Goal: Use online tool/utility: Utilize a website feature to perform a specific function

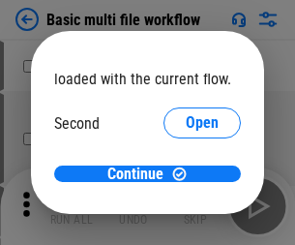
click at [186, 174] on span "Open" at bounding box center [202, 181] width 33 height 15
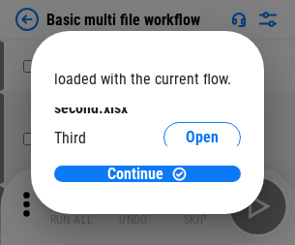
scroll to position [55, 0]
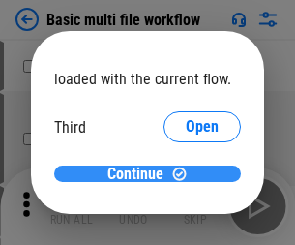
click at [140, 174] on span "Continue" at bounding box center [135, 173] width 56 height 15
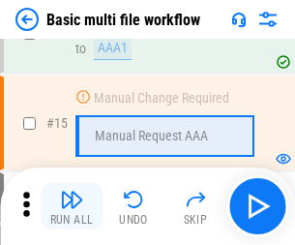
click at [72, 206] on img "button" at bounding box center [71, 199] width 23 height 23
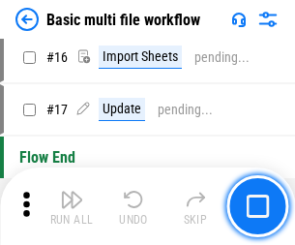
click at [72, 206] on img "button" at bounding box center [71, 199] width 23 height 23
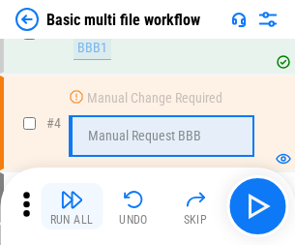
click at [72, 206] on img "button" at bounding box center [71, 199] width 23 height 23
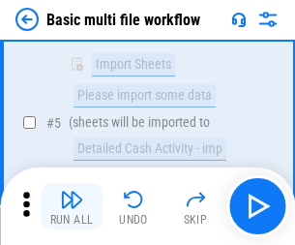
click at [72, 206] on img "button" at bounding box center [71, 199] width 23 height 23
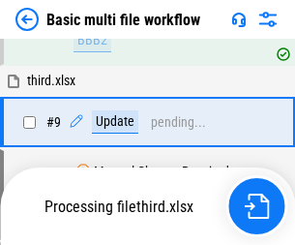
scroll to position [673, 0]
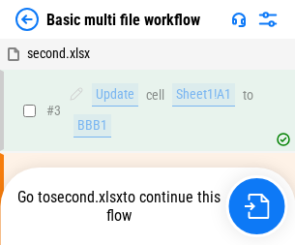
scroll to position [78, 0]
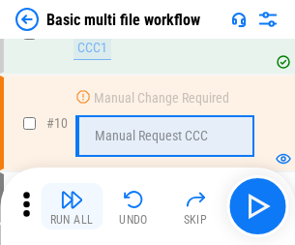
click at [72, 206] on img "button" at bounding box center [71, 199] width 23 height 23
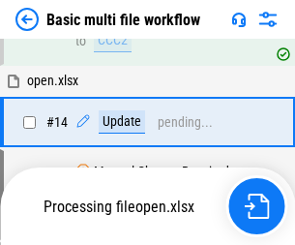
scroll to position [1012, 0]
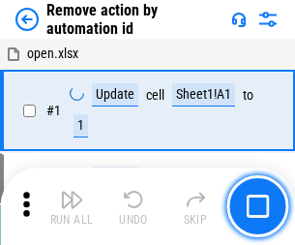
scroll to position [72, 0]
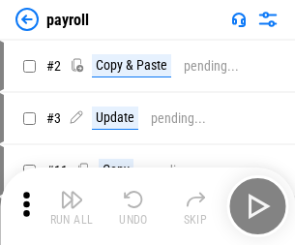
click at [72, 206] on img "button" at bounding box center [71, 199] width 23 height 23
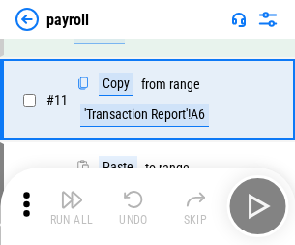
scroll to position [140, 0]
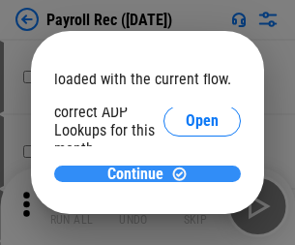
click at [140, 173] on span "Continue" at bounding box center [135, 173] width 56 height 15
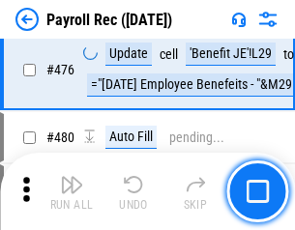
scroll to position [10310, 0]
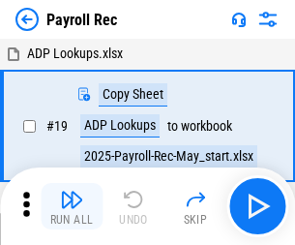
click at [72, 206] on img "button" at bounding box center [71, 199] width 23 height 23
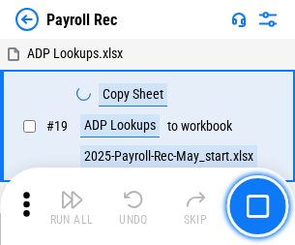
scroll to position [118, 0]
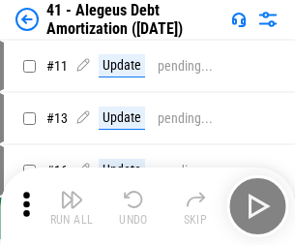
click at [72, 206] on img "button" at bounding box center [71, 199] width 23 height 23
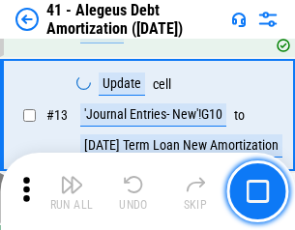
scroll to position [239, 0]
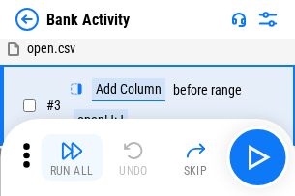
click at [72, 158] on img "button" at bounding box center [71, 150] width 23 height 23
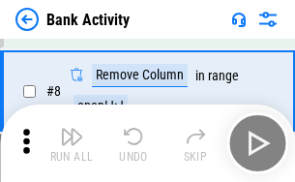
scroll to position [269, 0]
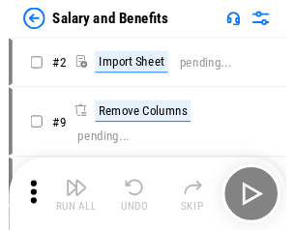
scroll to position [26, 0]
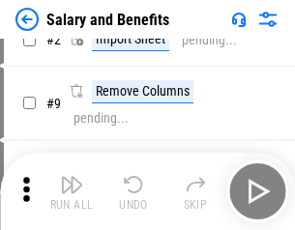
click at [72, 192] on img "button" at bounding box center [71, 184] width 23 height 23
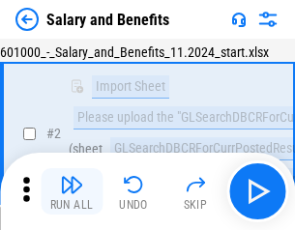
click at [72, 192] on img "button" at bounding box center [71, 184] width 23 height 23
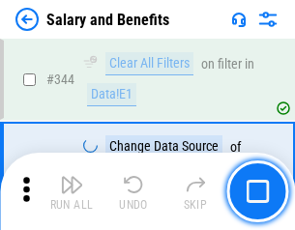
scroll to position [9058, 0]
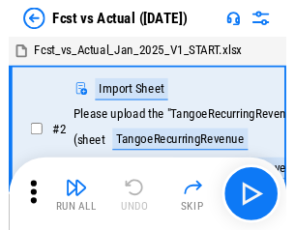
scroll to position [25, 0]
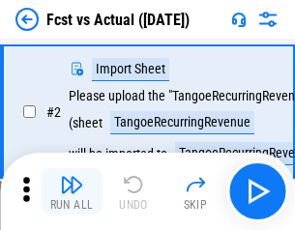
click at [72, 192] on img "button" at bounding box center [71, 184] width 23 height 23
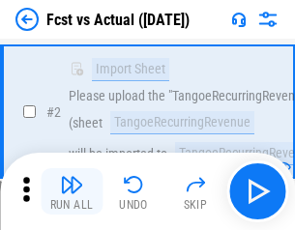
click at [72, 192] on img "button" at bounding box center [71, 184] width 23 height 23
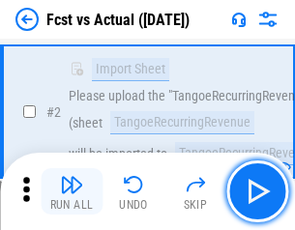
scroll to position [181, 0]
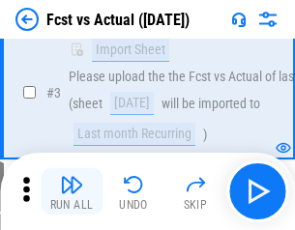
click at [72, 192] on img "button" at bounding box center [71, 184] width 23 height 23
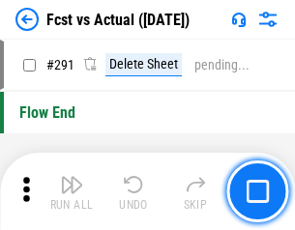
scroll to position [9156, 0]
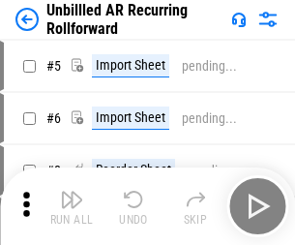
click at [72, 192] on img "button" at bounding box center [71, 199] width 23 height 23
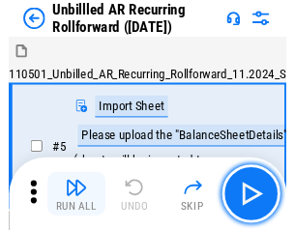
scroll to position [42, 0]
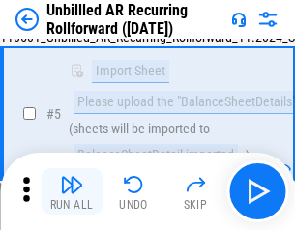
click at [72, 192] on img "button" at bounding box center [71, 184] width 23 height 23
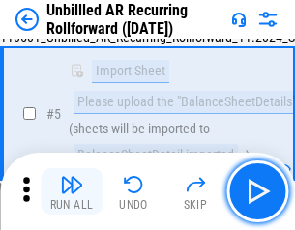
scroll to position [182, 0]
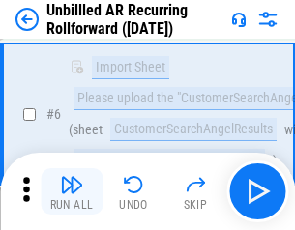
click at [72, 192] on img "button" at bounding box center [71, 184] width 23 height 23
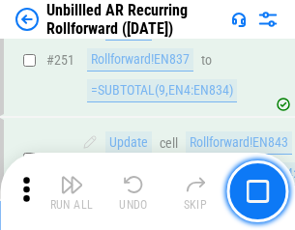
scroll to position [6571, 0]
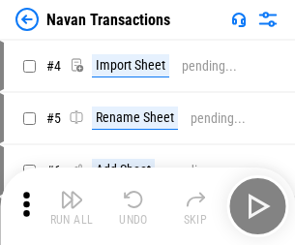
click at [72, 192] on img "button" at bounding box center [71, 199] width 23 height 23
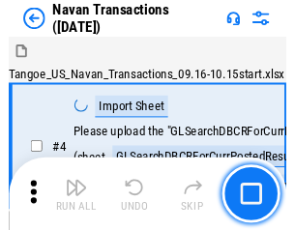
scroll to position [31, 0]
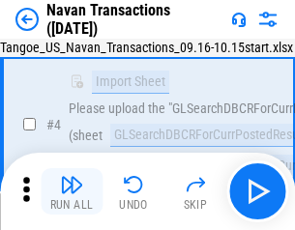
click at [72, 192] on img "button" at bounding box center [71, 184] width 23 height 23
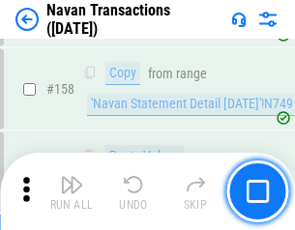
scroll to position [6272, 0]
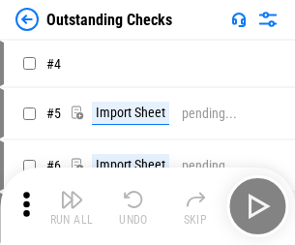
click at [72, 192] on img "button" at bounding box center [71, 199] width 23 height 23
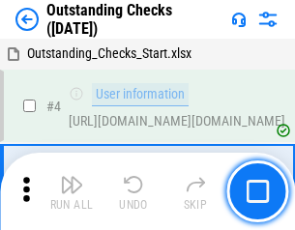
scroll to position [81, 0]
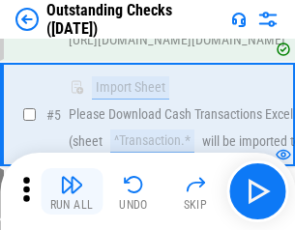
click at [72, 192] on img "button" at bounding box center [71, 184] width 23 height 23
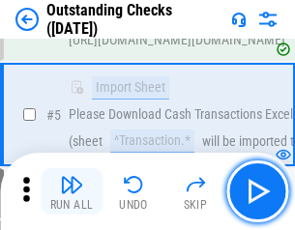
scroll to position [202, 0]
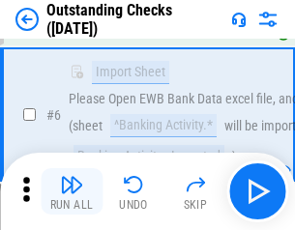
click at [72, 192] on img "button" at bounding box center [71, 184] width 23 height 23
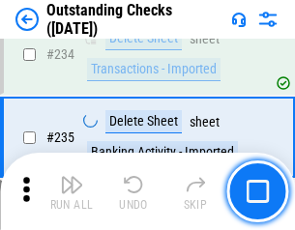
scroll to position [5875, 0]
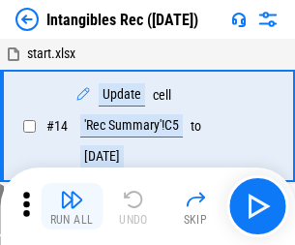
click at [72, 206] on img "button" at bounding box center [71, 199] width 23 height 23
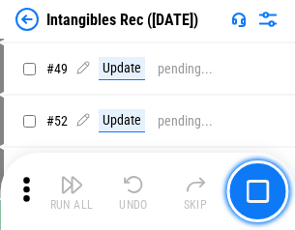
scroll to position [754, 0]
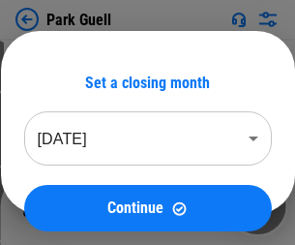
click at [72, 192] on img "button" at bounding box center [71, 199] width 23 height 23
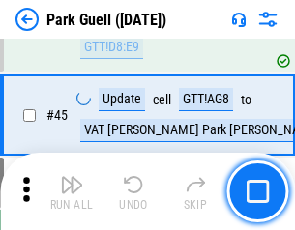
scroll to position [2419, 0]
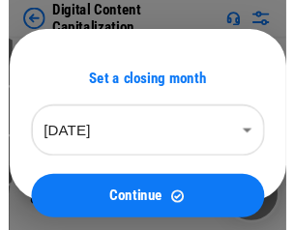
scroll to position [42, 0]
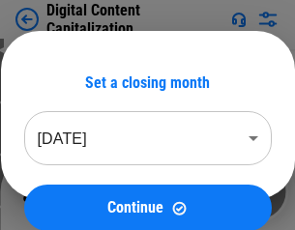
click at [72, 192] on img "button" at bounding box center [71, 184] width 23 height 23
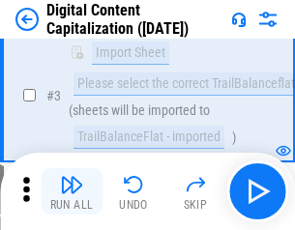
click at [72, 192] on img "button" at bounding box center [71, 184] width 23 height 23
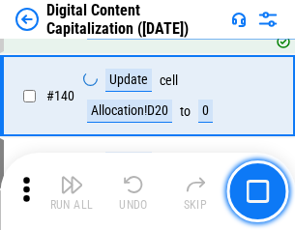
scroll to position [2037, 0]
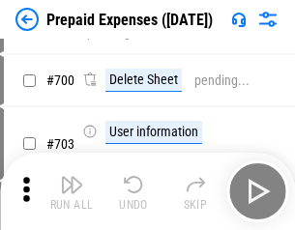
click at [72, 192] on img "button" at bounding box center [71, 184] width 23 height 23
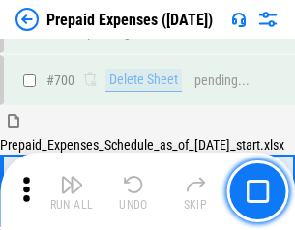
scroll to position [5205, 0]
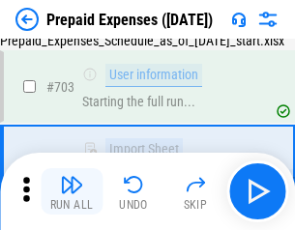
click at [72, 192] on img "button" at bounding box center [71, 184] width 23 height 23
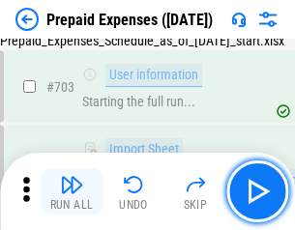
scroll to position [5319, 0]
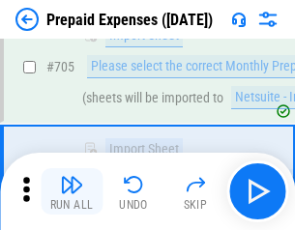
click at [72, 192] on img "button" at bounding box center [71, 184] width 23 height 23
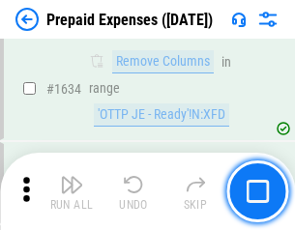
scroll to position [18836, 0]
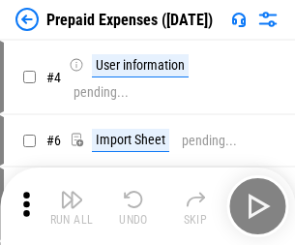
click at [72, 206] on img "button" at bounding box center [71, 199] width 23 height 23
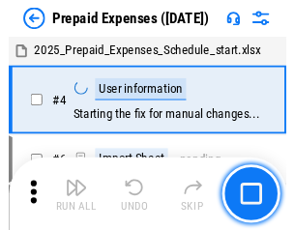
scroll to position [85, 0]
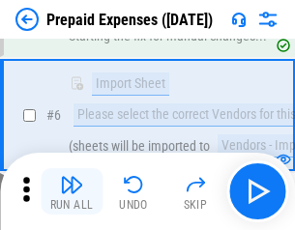
click at [72, 192] on img "button" at bounding box center [71, 184] width 23 height 23
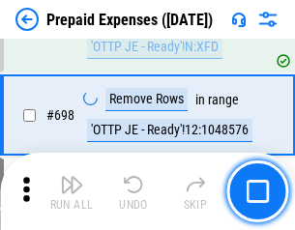
scroll to position [6737, 0]
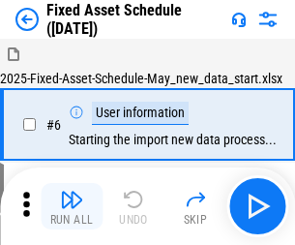
click at [72, 206] on img "button" at bounding box center [71, 199] width 23 height 23
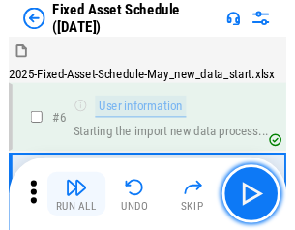
scroll to position [104, 0]
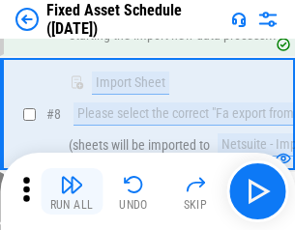
click at [72, 192] on img "button" at bounding box center [71, 184] width 23 height 23
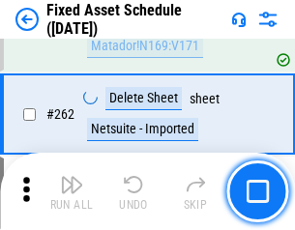
scroll to position [6166, 0]
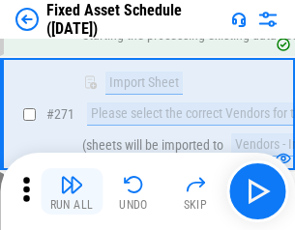
click at [72, 192] on img "button" at bounding box center [71, 184] width 23 height 23
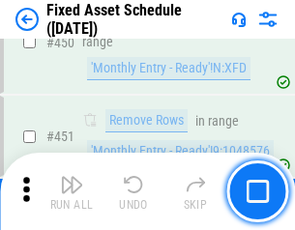
scroll to position [8648, 0]
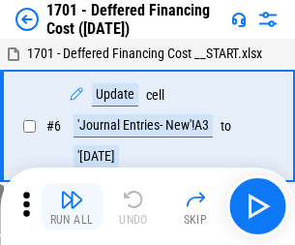
click at [72, 206] on img "button" at bounding box center [71, 199] width 23 height 23
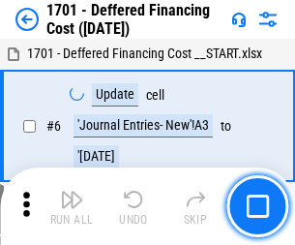
scroll to position [232, 0]
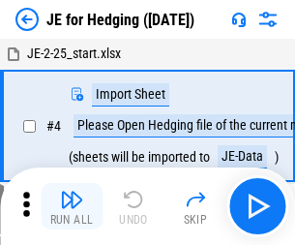
click at [72, 192] on img "button" at bounding box center [71, 199] width 23 height 23
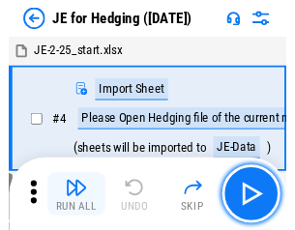
scroll to position [3, 0]
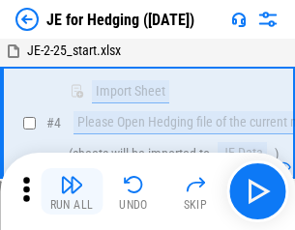
click at [72, 192] on img "button" at bounding box center [71, 184] width 23 height 23
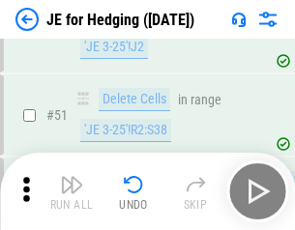
scroll to position [1253, 0]
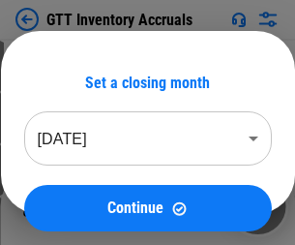
click at [72, 192] on img "button" at bounding box center [71, 199] width 23 height 23
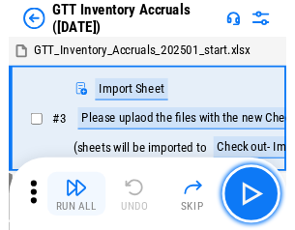
scroll to position [3, 0]
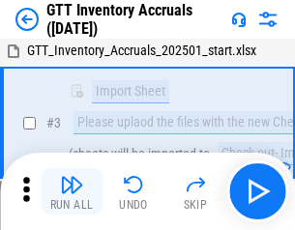
click at [72, 192] on img "button" at bounding box center [71, 184] width 23 height 23
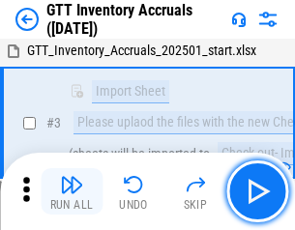
scroll to position [125, 0]
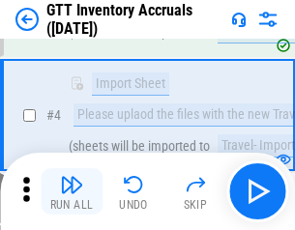
click at [72, 192] on img "button" at bounding box center [71, 184] width 23 height 23
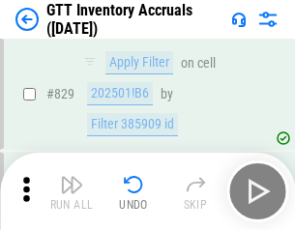
scroll to position [14684, 0]
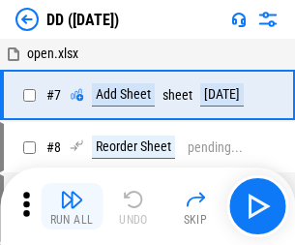
click at [72, 206] on img "button" at bounding box center [71, 199] width 23 height 23
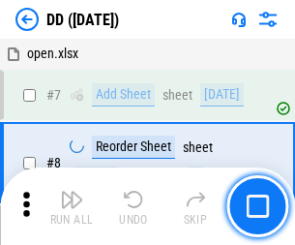
scroll to position [187, 0]
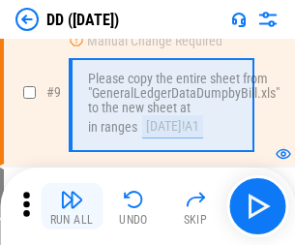
click at [72, 206] on img "button" at bounding box center [71, 199] width 23 height 23
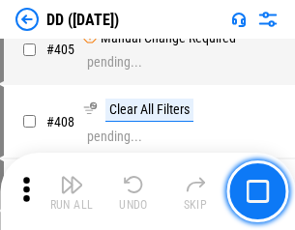
scroll to position [8656, 0]
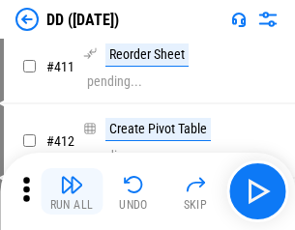
click at [72, 192] on img "button" at bounding box center [71, 184] width 23 height 23
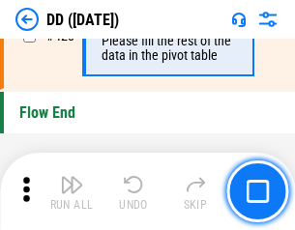
scroll to position [9259, 0]
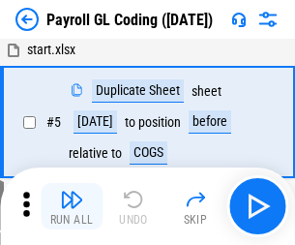
click at [72, 206] on img "button" at bounding box center [71, 199] width 23 height 23
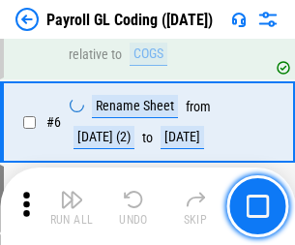
scroll to position [232, 0]
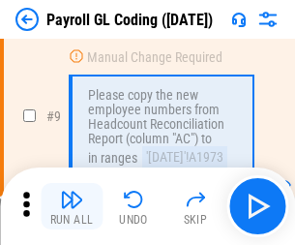
click at [72, 206] on img "button" at bounding box center [71, 199] width 23 height 23
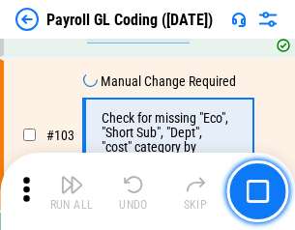
scroll to position [4539, 0]
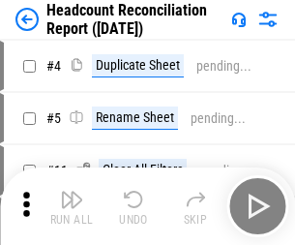
click at [72, 206] on img "button" at bounding box center [71, 199] width 23 height 23
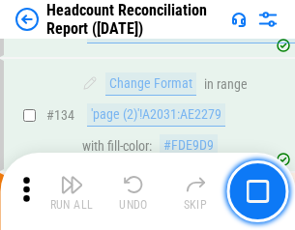
scroll to position [2325, 0]
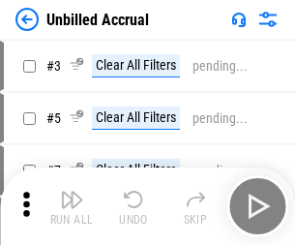
click at [72, 206] on img "button" at bounding box center [71, 199] width 23 height 23
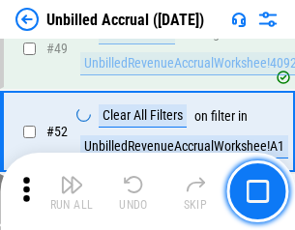
scroll to position [1755, 0]
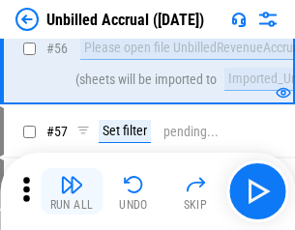
click at [72, 192] on img "button" at bounding box center [71, 184] width 23 height 23
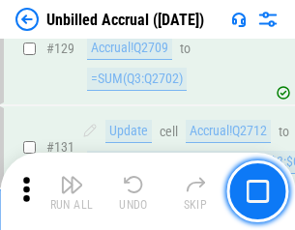
scroll to position [5762, 0]
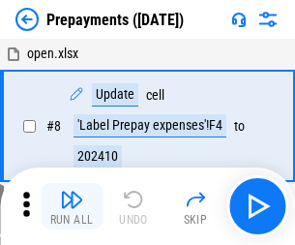
click at [72, 206] on img "button" at bounding box center [71, 199] width 23 height 23
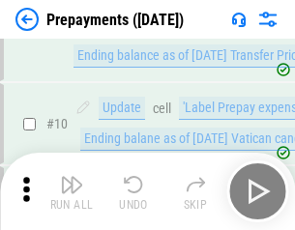
scroll to position [121, 0]
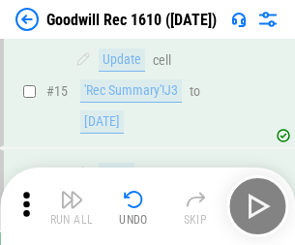
scroll to position [331, 0]
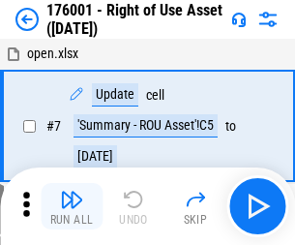
click at [72, 206] on img "button" at bounding box center [71, 199] width 23 height 23
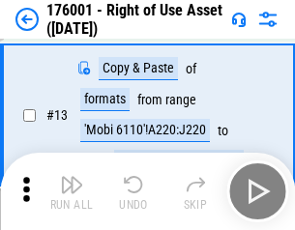
scroll to position [125, 0]
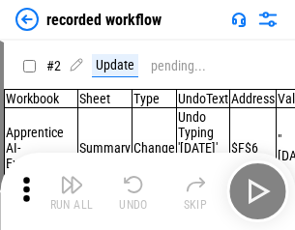
click at [72, 192] on img "button" at bounding box center [71, 184] width 23 height 23
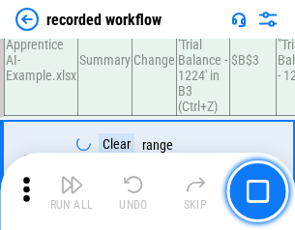
scroll to position [6047, 0]
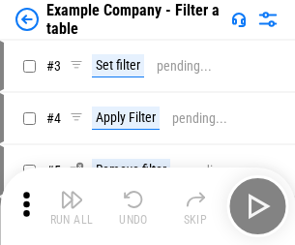
click at [72, 206] on img "button" at bounding box center [71, 199] width 23 height 23
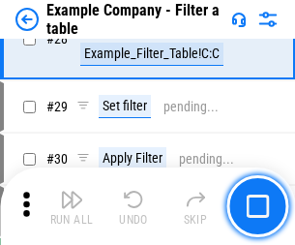
scroll to position [1770, 0]
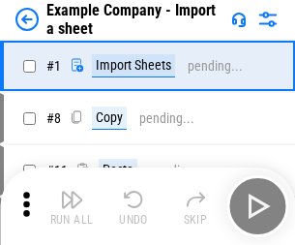
click at [72, 192] on img "button" at bounding box center [71, 199] width 23 height 23
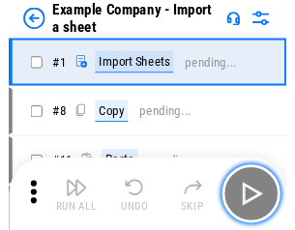
scroll to position [30, 0]
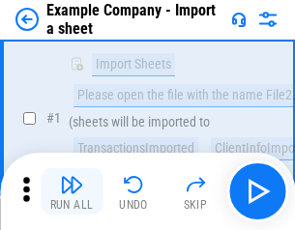
click at [72, 192] on img "button" at bounding box center [71, 184] width 23 height 23
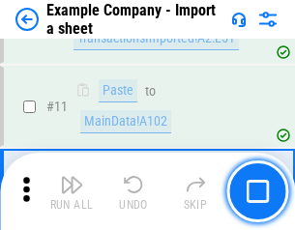
scroll to position [428, 0]
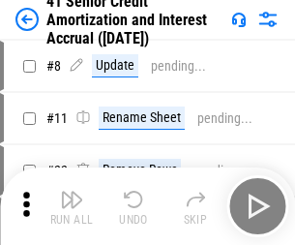
click at [72, 192] on img "button" at bounding box center [71, 199] width 23 height 23
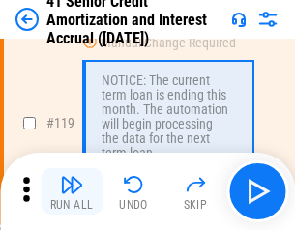
click at [72, 192] on img "button" at bounding box center [71, 184] width 23 height 23
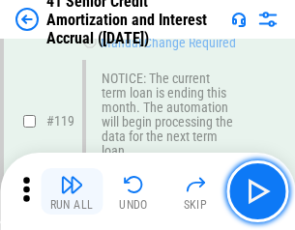
scroll to position [1825, 0]
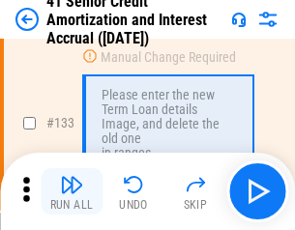
click at [72, 192] on img "button" at bounding box center [71, 184] width 23 height 23
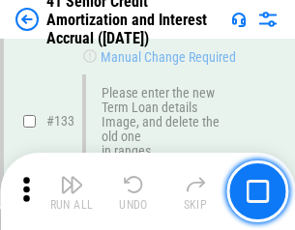
scroll to position [2022, 0]
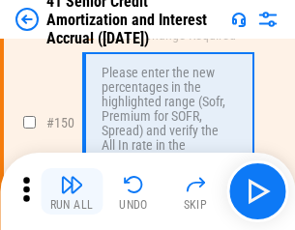
click at [72, 192] on img "button" at bounding box center [71, 184] width 23 height 23
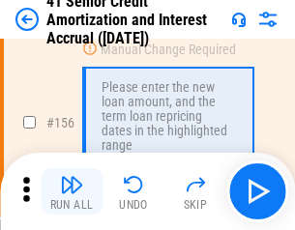
click at [72, 192] on img "button" at bounding box center [71, 184] width 23 height 23
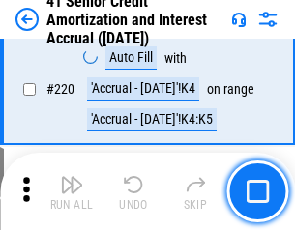
scroll to position [4333, 0]
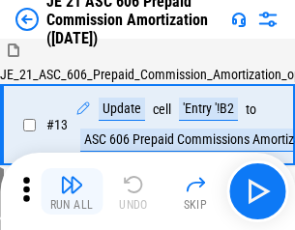
click at [72, 192] on img "button" at bounding box center [71, 184] width 23 height 23
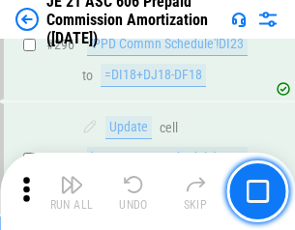
scroll to position [3560, 0]
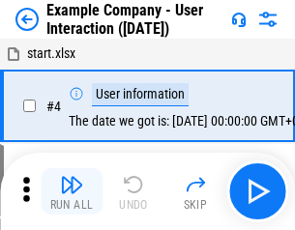
click at [72, 192] on img "button" at bounding box center [71, 184] width 23 height 23
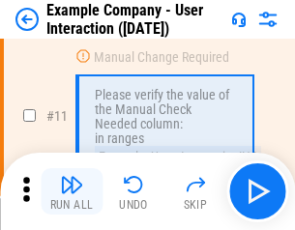
click at [72, 192] on img "button" at bounding box center [71, 184] width 23 height 23
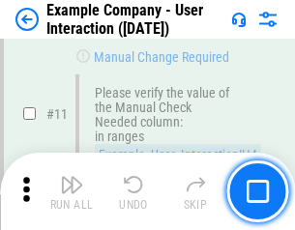
scroll to position [419, 0]
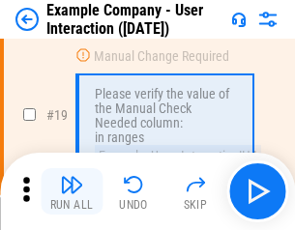
click at [72, 192] on img "button" at bounding box center [71, 184] width 23 height 23
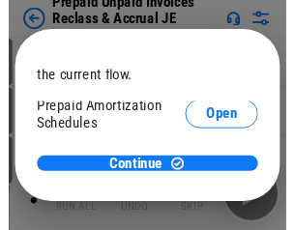
scroll to position [115, 0]
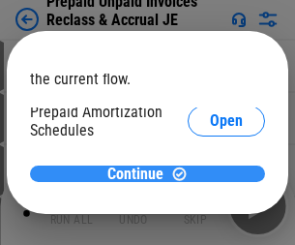
click at [140, 173] on span "Continue" at bounding box center [135, 173] width 56 height 15
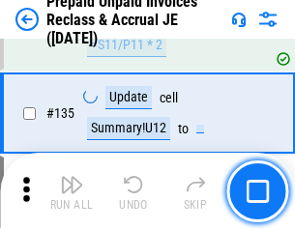
scroll to position [2507, 0]
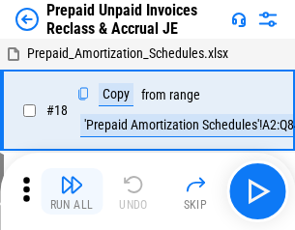
click at [72, 192] on img "button" at bounding box center [71, 184] width 23 height 23
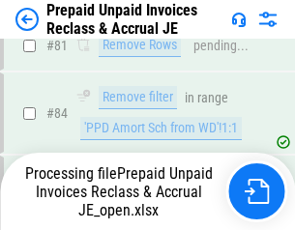
scroll to position [1480, 0]
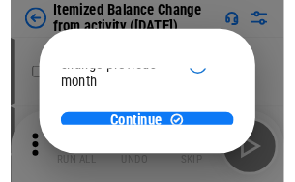
scroll to position [141, 0]
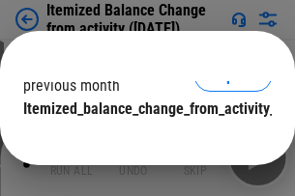
click at [140, 140] on span "Continue" at bounding box center [135, 147] width 56 height 15
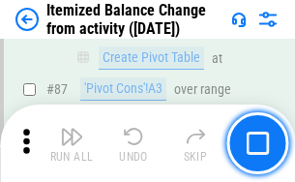
scroll to position [1891, 0]
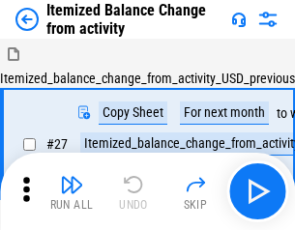
scroll to position [30, 0]
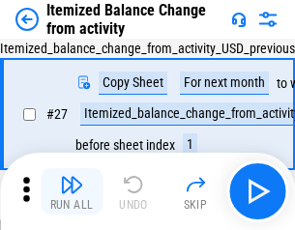
click at [72, 192] on img "button" at bounding box center [71, 184] width 23 height 23
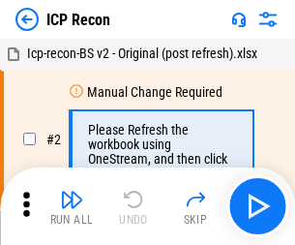
scroll to position [9, 0]
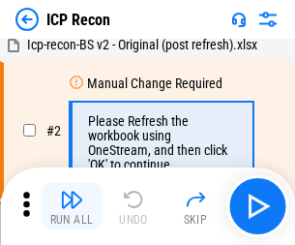
click at [72, 206] on img "button" at bounding box center [71, 199] width 23 height 23
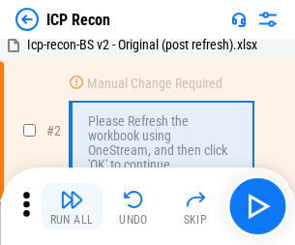
click at [72, 206] on img "button" at bounding box center [71, 199] width 23 height 23
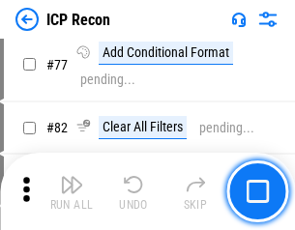
scroll to position [1738, 0]
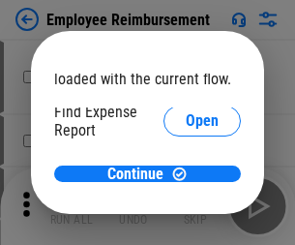
click at [186, 224] on span "Open" at bounding box center [202, 231] width 33 height 15
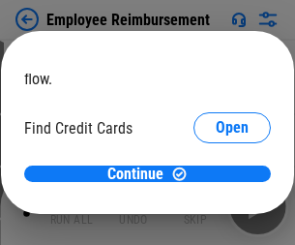
scroll to position [113, 0]
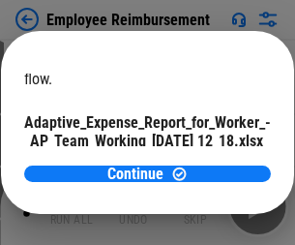
click at [216, 163] on span "Open" at bounding box center [232, 170] width 33 height 15
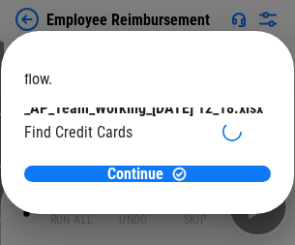
scroll to position [201, 0]
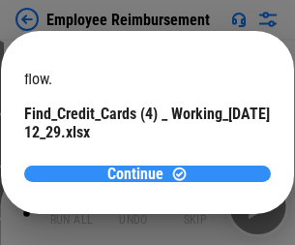
click at [140, 173] on span "Continue" at bounding box center [135, 173] width 56 height 15
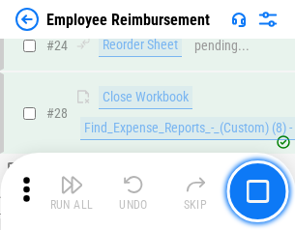
scroll to position [904, 0]
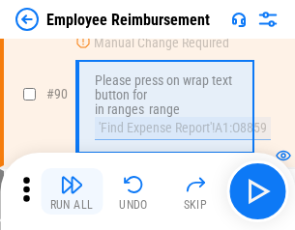
click at [72, 192] on img "button" at bounding box center [71, 184] width 23 height 23
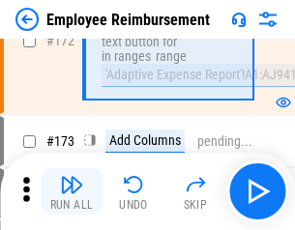
click at [72, 192] on img "button" at bounding box center [71, 184] width 23 height 23
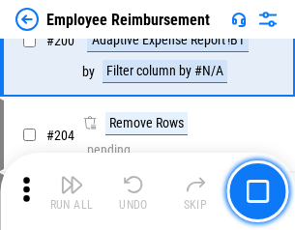
scroll to position [4895, 0]
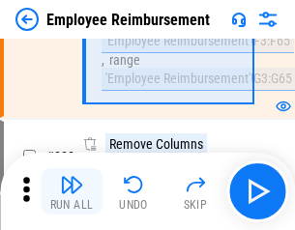
click at [72, 192] on img "button" at bounding box center [71, 184] width 23 height 23
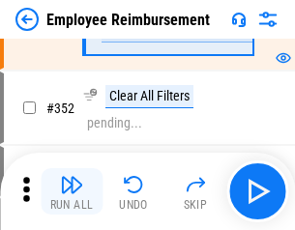
click at [72, 192] on img "button" at bounding box center [71, 184] width 23 height 23
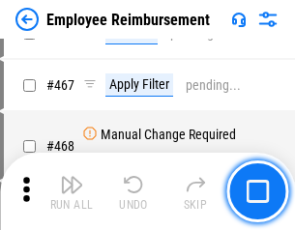
scroll to position [11828, 0]
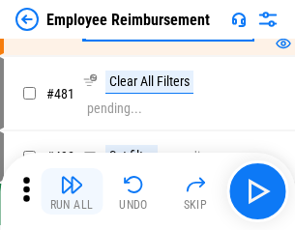
click at [72, 192] on img "button" at bounding box center [71, 184] width 23 height 23
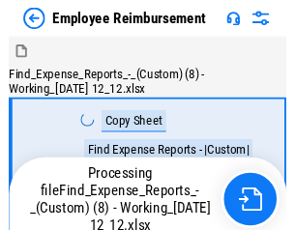
scroll to position [66, 0]
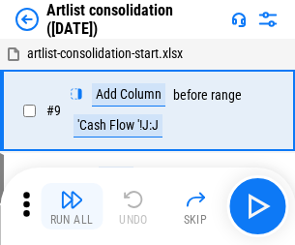
click at [72, 206] on img "button" at bounding box center [71, 199] width 23 height 23
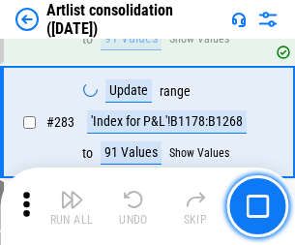
scroll to position [8001, 0]
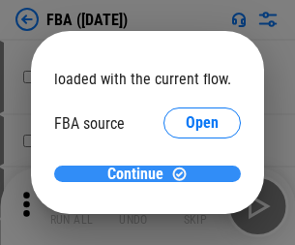
click at [140, 174] on span "Continue" at bounding box center [135, 173] width 56 height 15
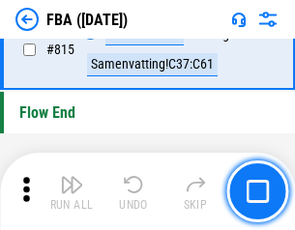
scroll to position [17318, 0]
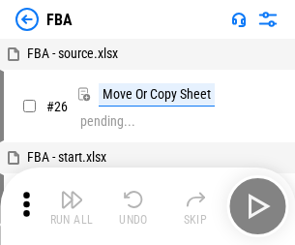
scroll to position [19, 0]
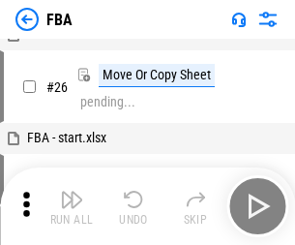
click at [72, 206] on img "button" at bounding box center [71, 199] width 23 height 23
